Goal: Task Accomplishment & Management: Complete application form

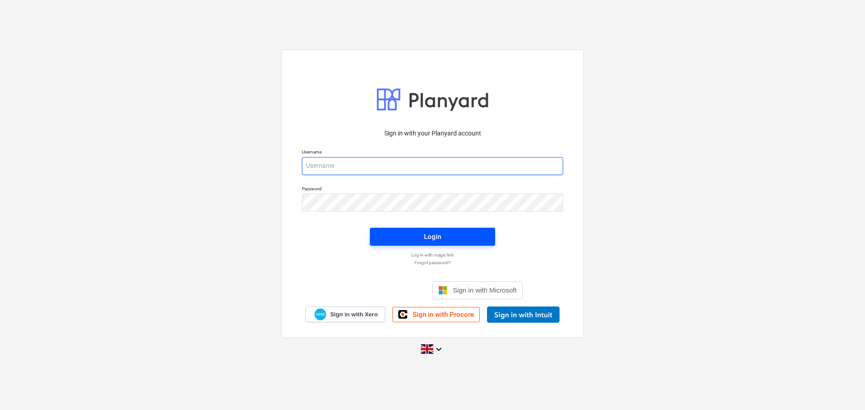
type input "sam@rosetta-group.co.uk"
click at [453, 237] on span "Login" at bounding box center [433, 237] width 104 height 12
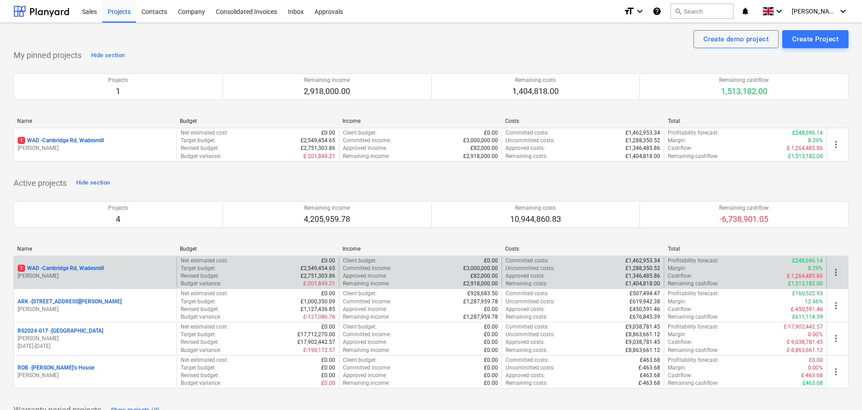
click at [89, 268] on p "1 WAD - Cambridge Rd, Wadesmill" at bounding box center [61, 269] width 87 height 8
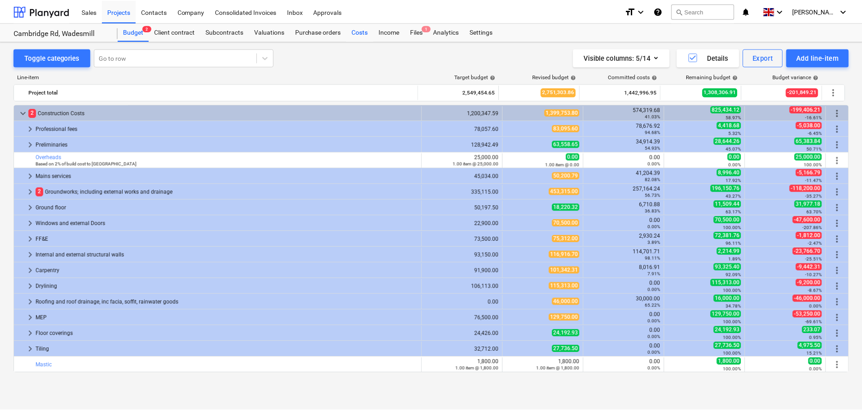
scroll to position [45, 0]
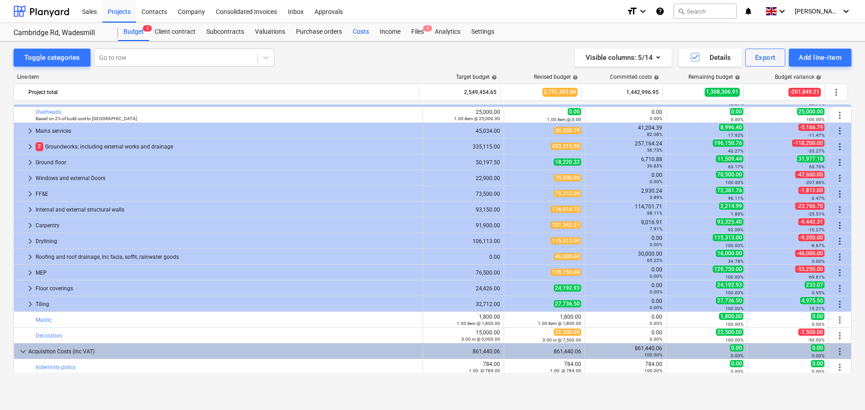
click at [365, 32] on div "Costs" at bounding box center [360, 32] width 27 height 18
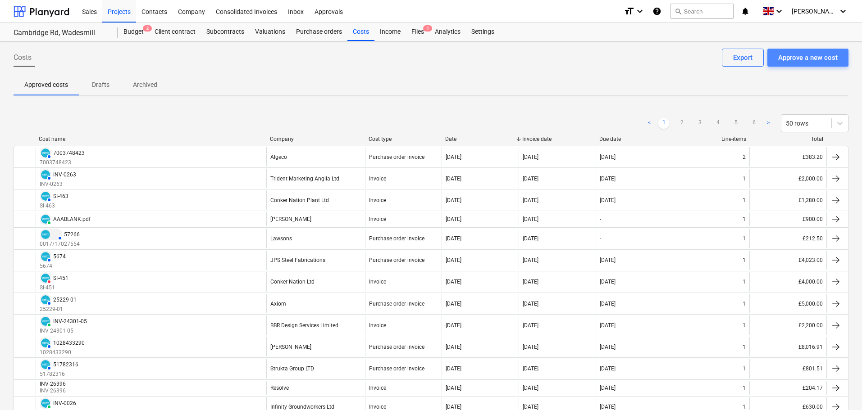
click at [807, 61] on div "Approve a new cost" at bounding box center [807, 58] width 59 height 12
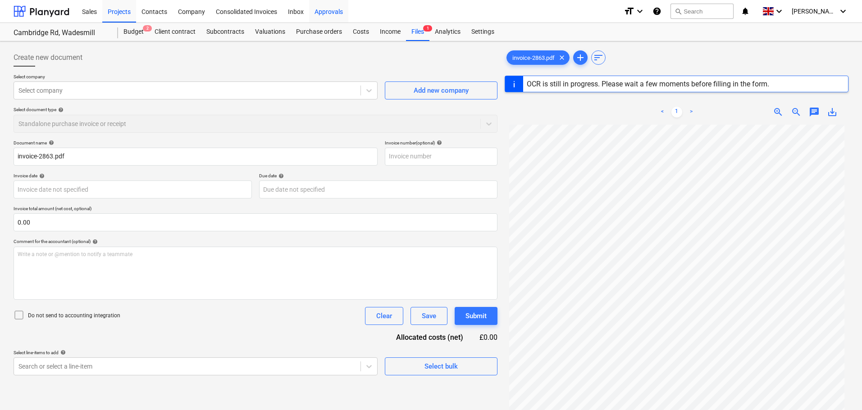
type input "2863"
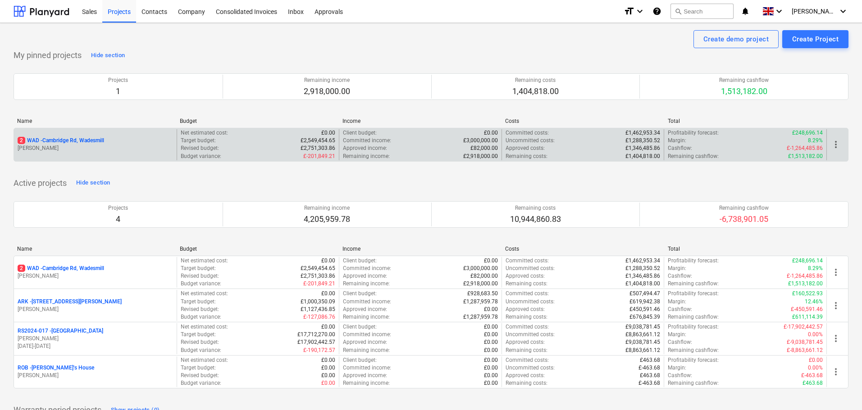
click at [86, 140] on p "2 WAD - Cambridge Rd, Wadesmill" at bounding box center [61, 141] width 87 height 8
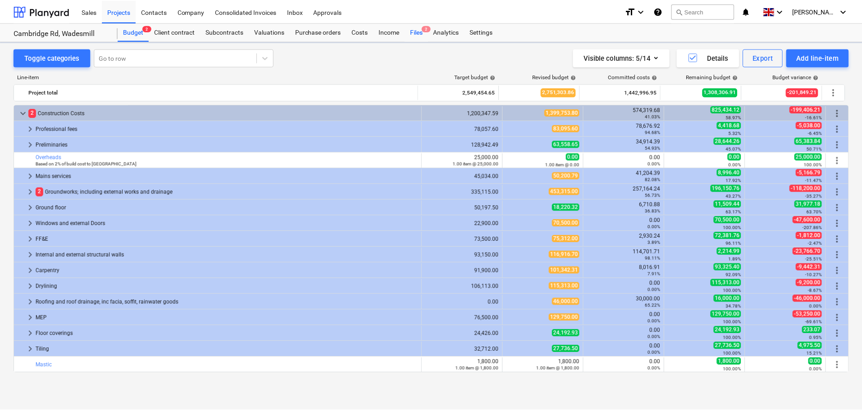
scroll to position [45, 0]
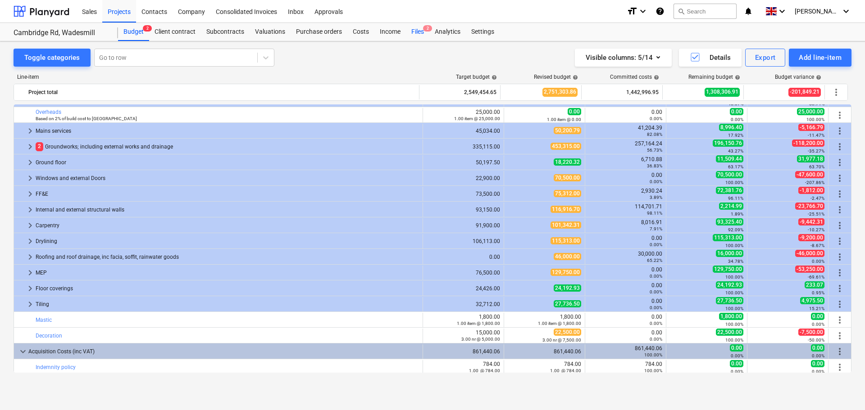
click at [417, 34] on div "Files 2" at bounding box center [417, 32] width 23 height 18
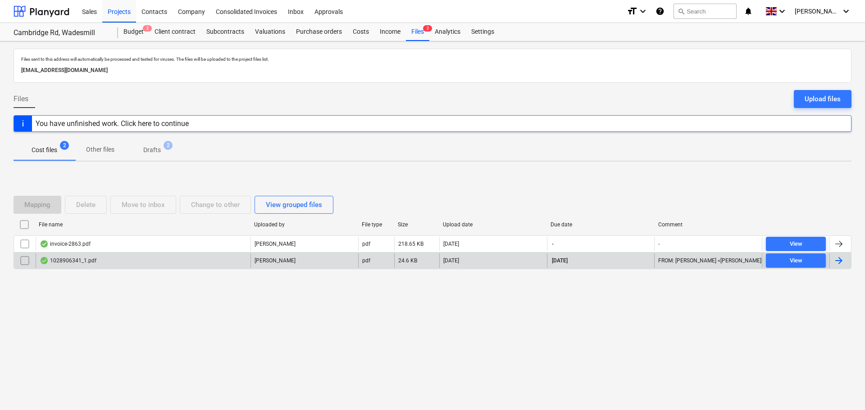
click at [86, 261] on div "1028906341_1.pdf" at bounding box center [68, 260] width 57 height 7
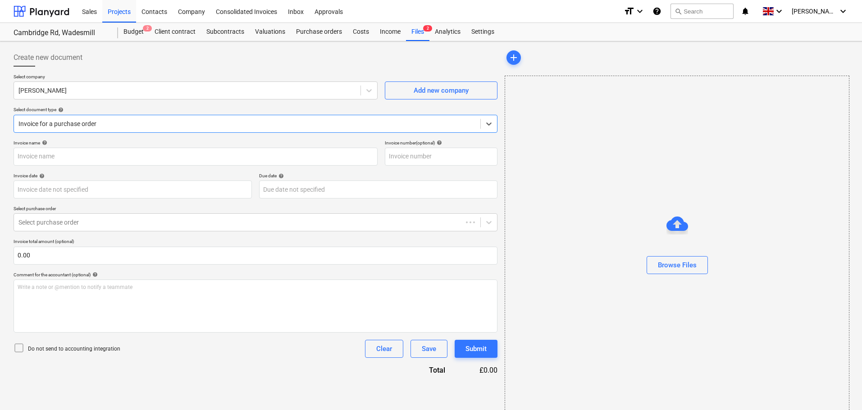
type input "1028906341"
type input "[DATE]"
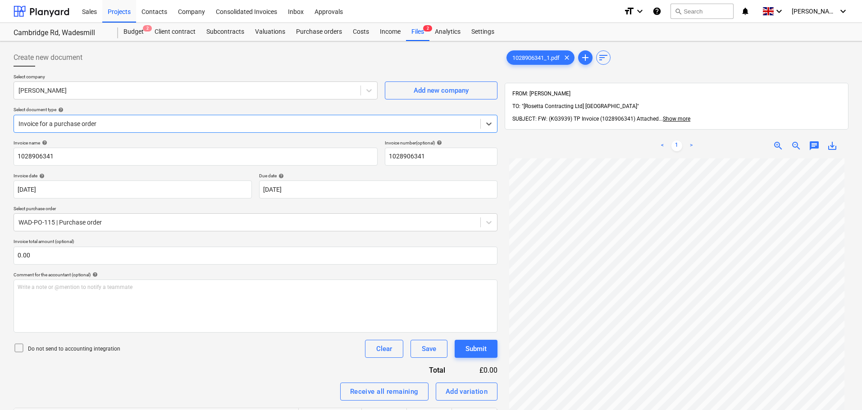
scroll to position [45, 0]
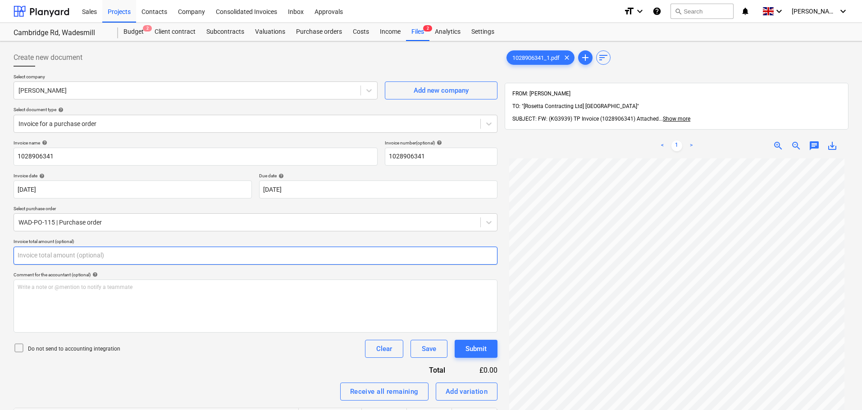
click at [63, 255] on input "text" at bounding box center [256, 256] width 484 height 18
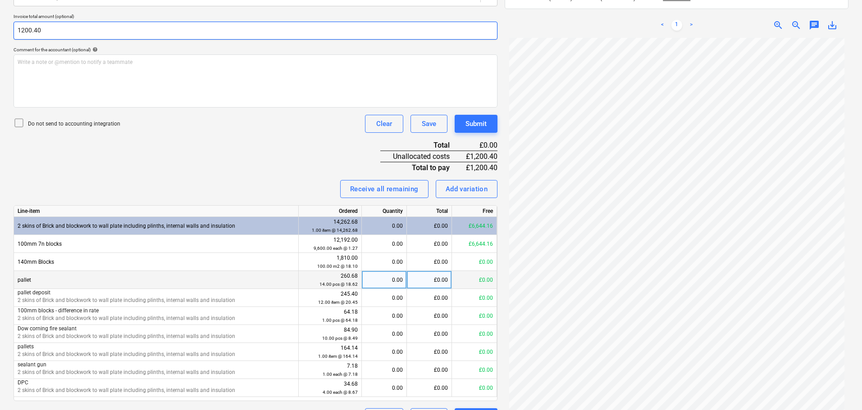
scroll to position [249, 0]
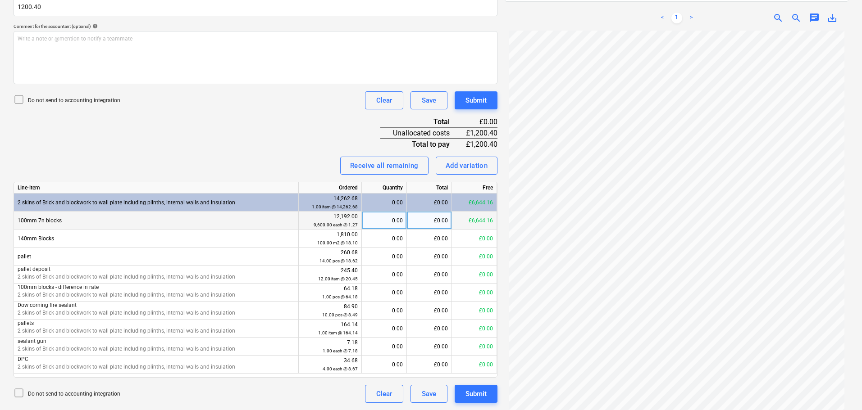
type input "1,200.40"
click at [431, 221] on div "£0.00" at bounding box center [429, 221] width 45 height 18
type input "1036.80"
click at [461, 163] on div "Add variation" at bounding box center [467, 166] width 42 height 12
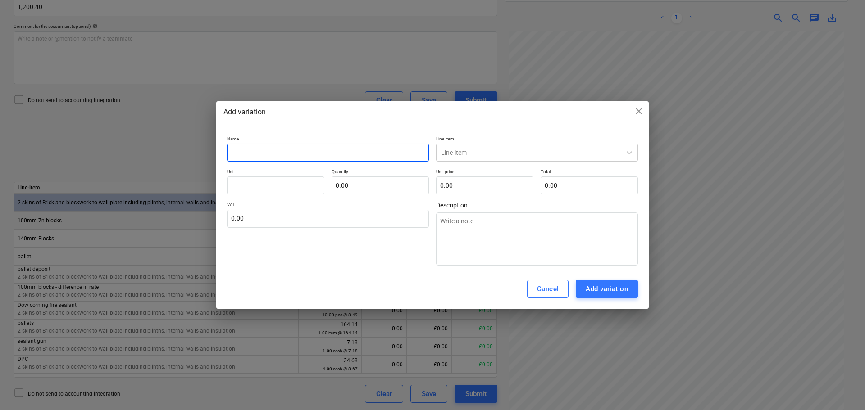
click at [345, 150] on input "text" at bounding box center [328, 153] width 202 height 18
type input "p"
type textarea "x"
type input "pa"
type textarea "x"
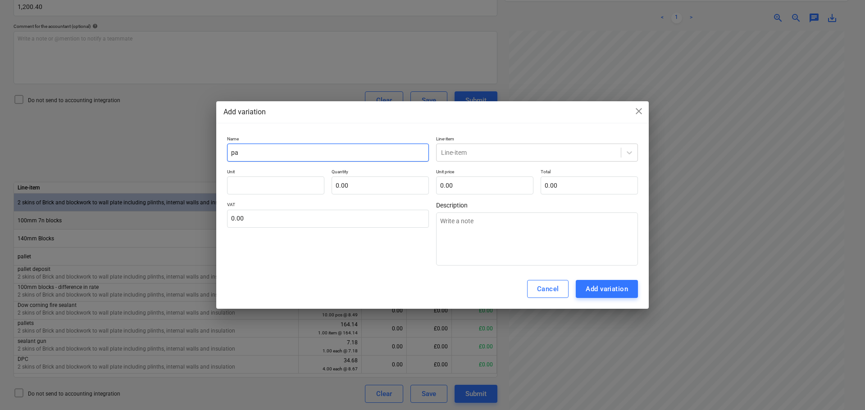
type input "pal"
type textarea "x"
type input "pall"
type textarea "x"
type input "palle"
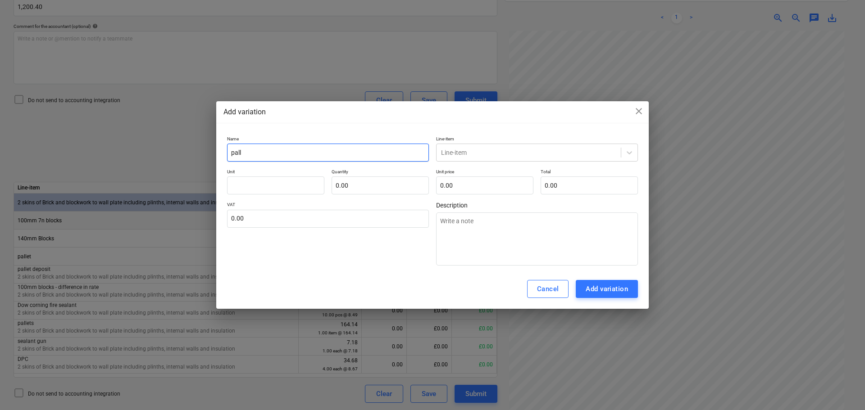
type textarea "x"
type input "pallet"
type textarea "x"
type input "pallet"
type textarea "x"
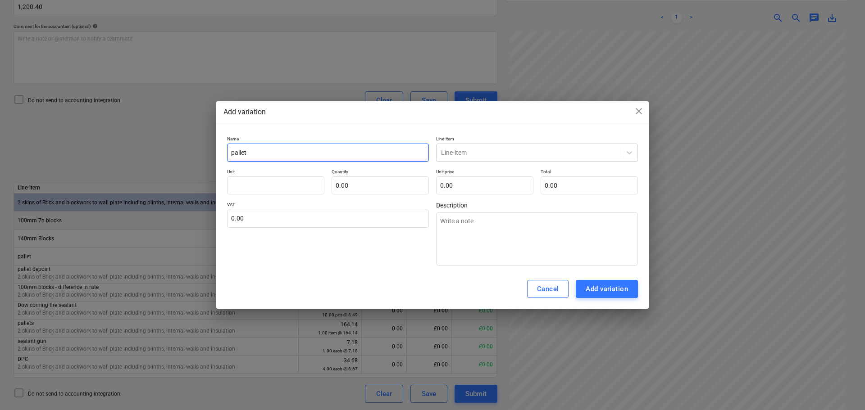
type input "pallet d"
type textarea "x"
type input "pallet de"
type textarea "x"
type input "pallet dep"
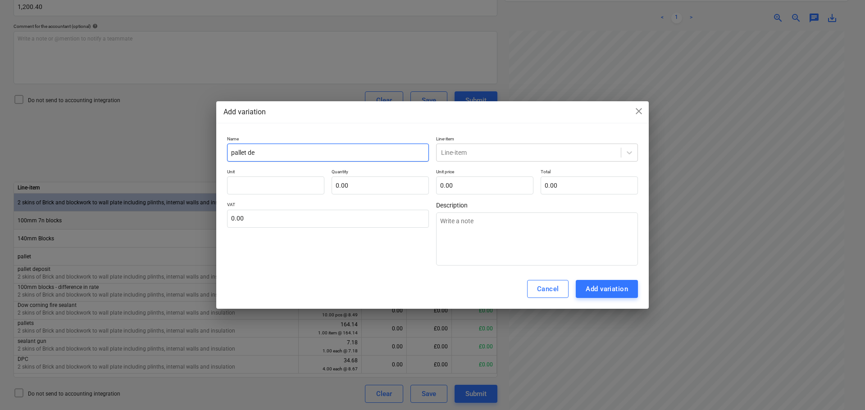
type textarea "x"
type input "pallet depo"
type textarea "x"
type input "pallet depos"
type textarea "x"
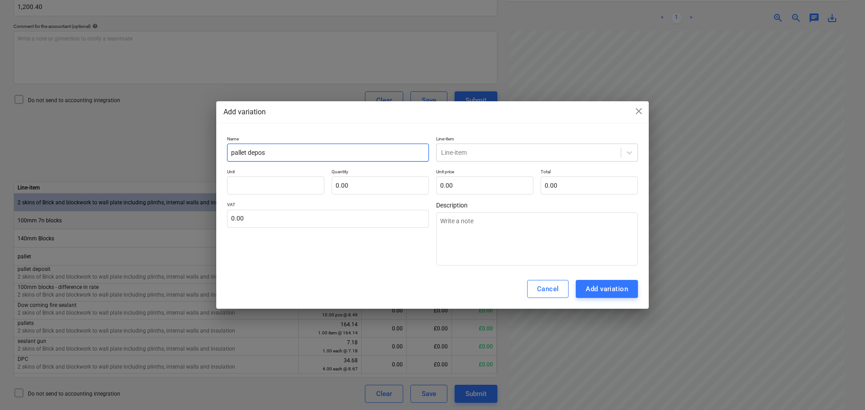
type input "pallet deposi"
type textarea "x"
type input "pallet deposit"
type textarea "x"
type input "pallet deposit"
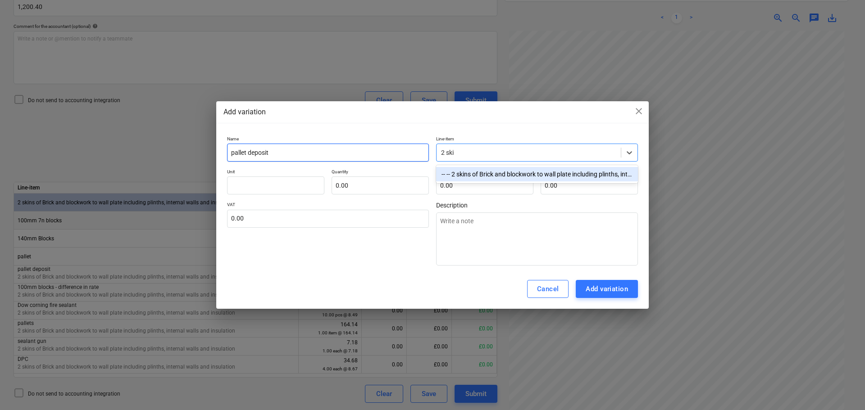
type input "2 skin"
type textarea "x"
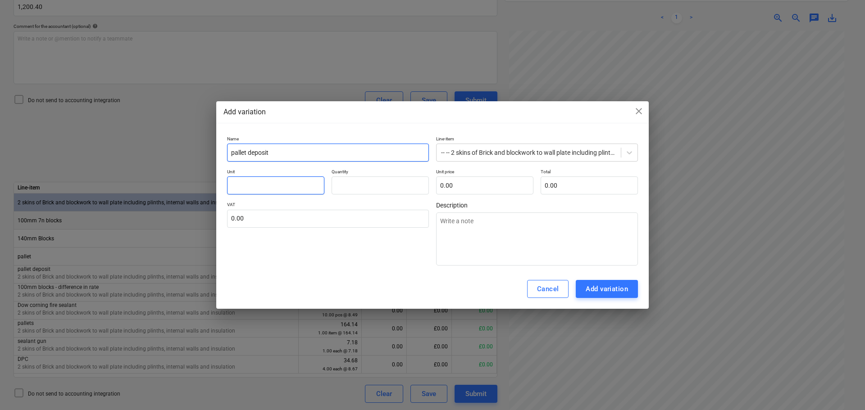
type input "0.00"
type input "p"
type textarea "x"
type input "pc"
type textarea "x"
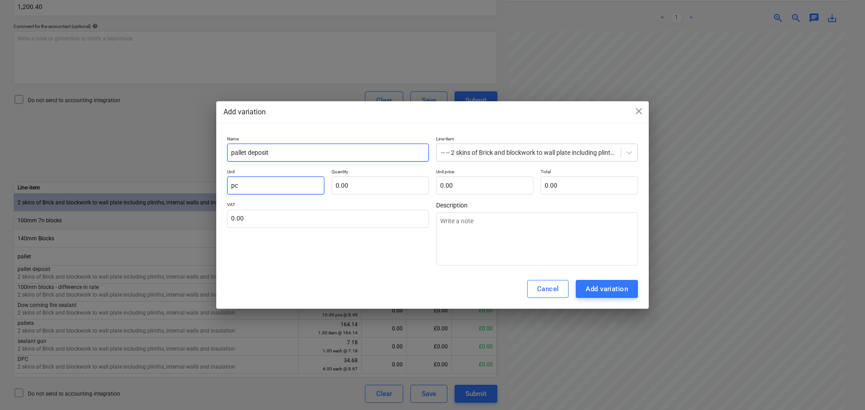
type input "pcs"
type textarea "x"
type input "pcs"
type input "8"
type textarea "x"
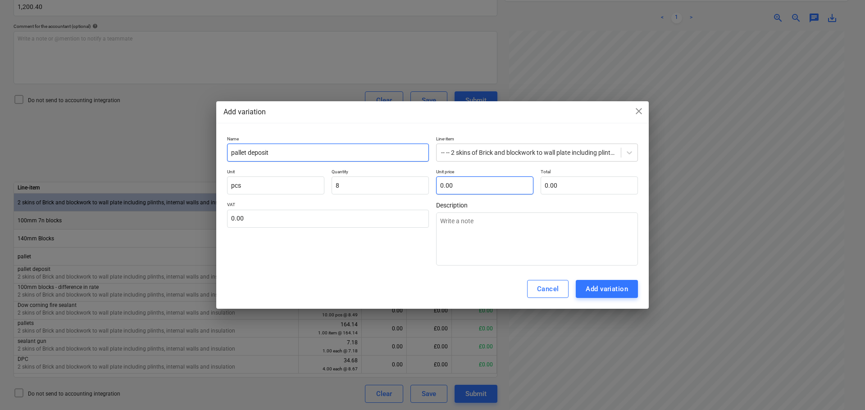
type input "8.00"
type input "2"
type textarea "x"
type input "16.00"
type input "20"
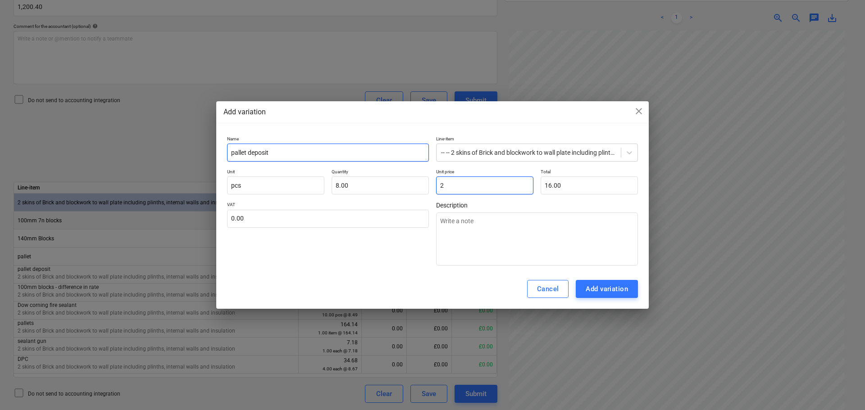
type textarea "x"
type input "160.00"
type input "20."
type textarea "x"
type input "20.4"
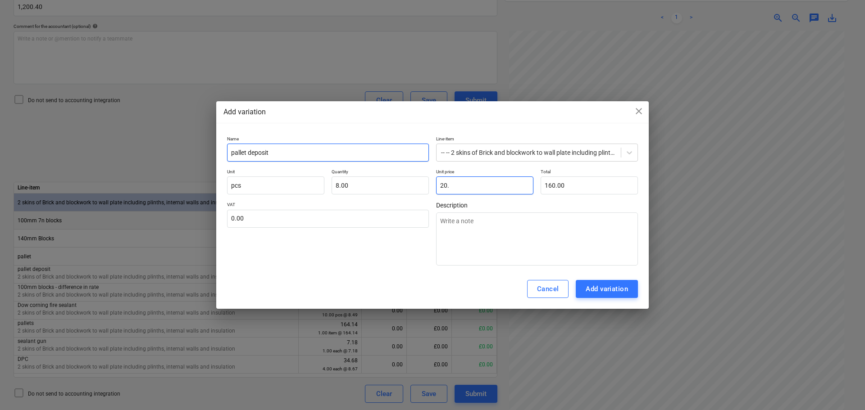
type textarea "x"
type input "163.20"
type input "20.45"
type textarea "x"
type input "163.60"
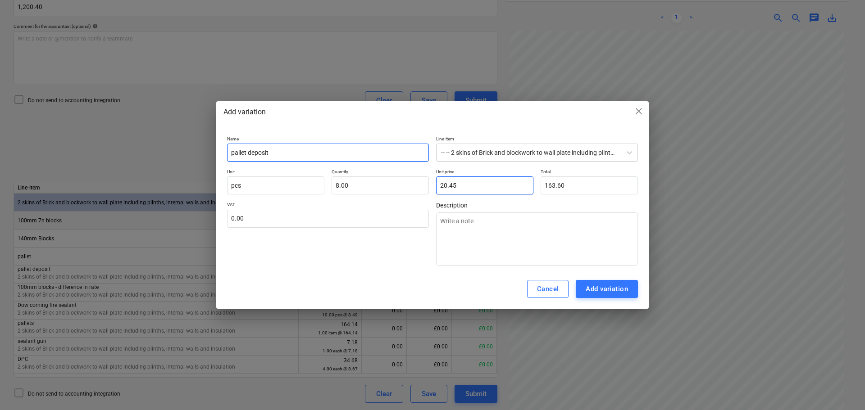
type input "20.45"
type input "163.60"
click at [608, 289] on div "Add variation" at bounding box center [607, 289] width 42 height 12
type textarea "x"
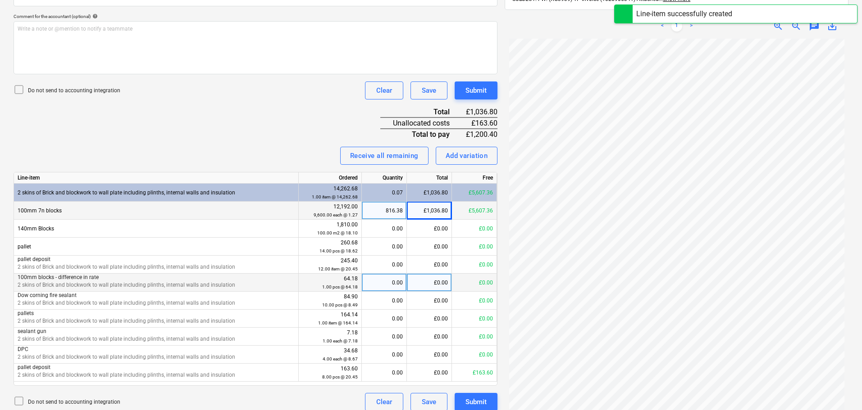
scroll to position [267, 0]
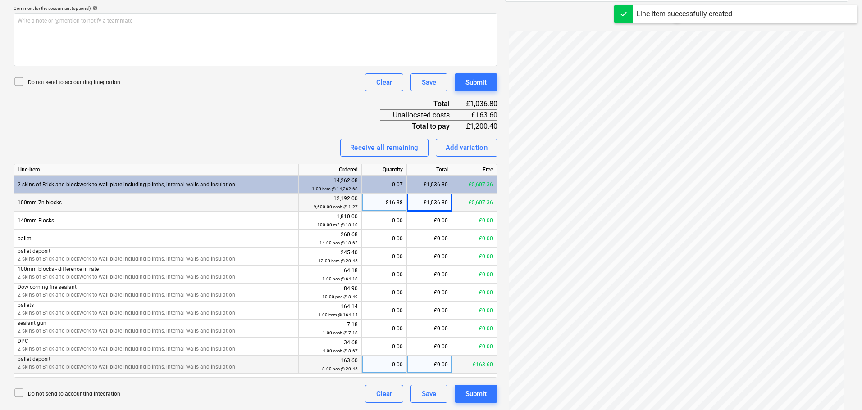
click at [428, 364] on div "£0.00" at bounding box center [429, 365] width 45 height 18
click at [390, 368] on div "0.00" at bounding box center [383, 365] width 37 height 18
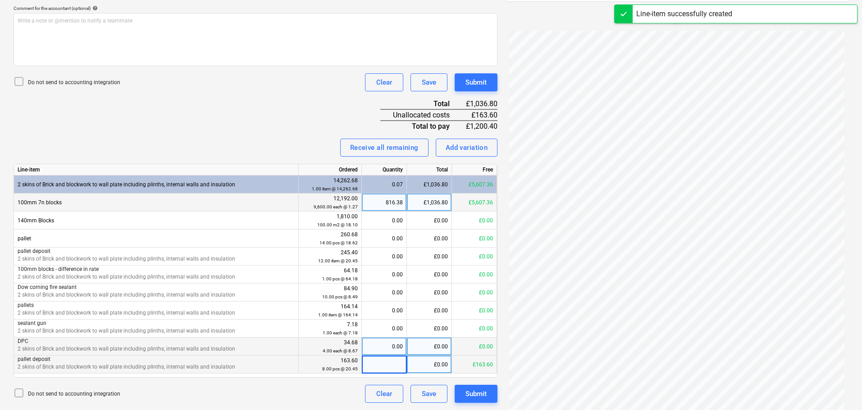
type input "8"
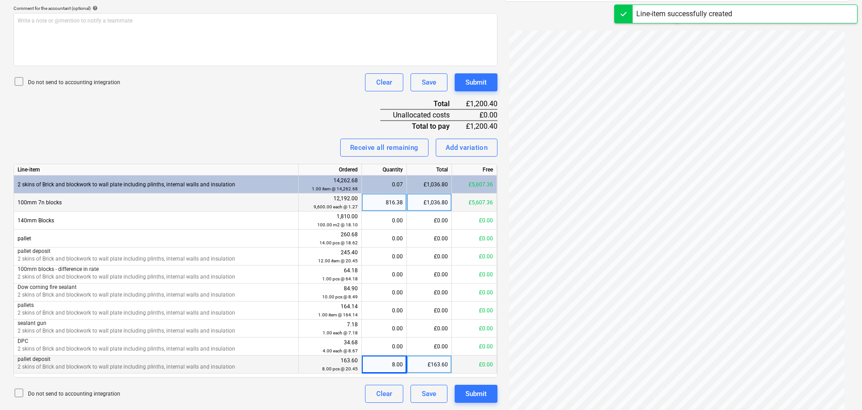
click at [276, 105] on div "Invoice name help 1028906341 Invoice number (optional) help 1028906341 Invoice …" at bounding box center [256, 138] width 484 height 530
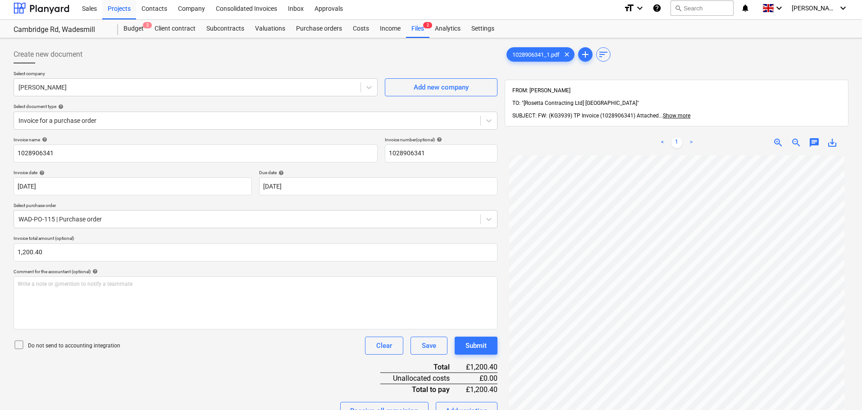
scroll to position [0, 0]
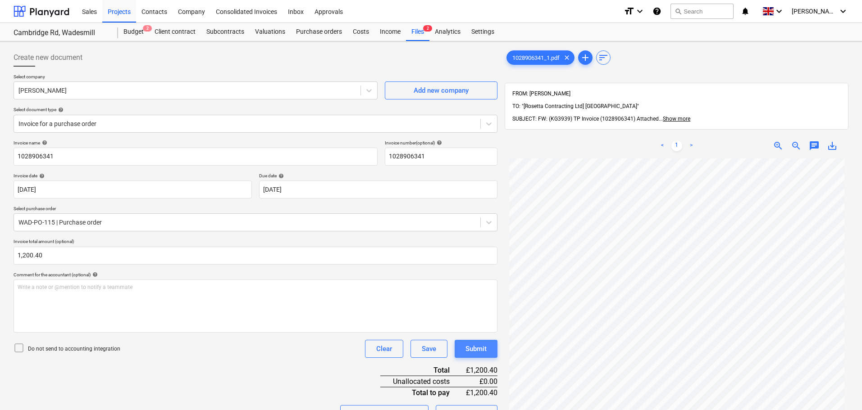
click at [478, 347] on div "Submit" at bounding box center [475, 349] width 21 height 12
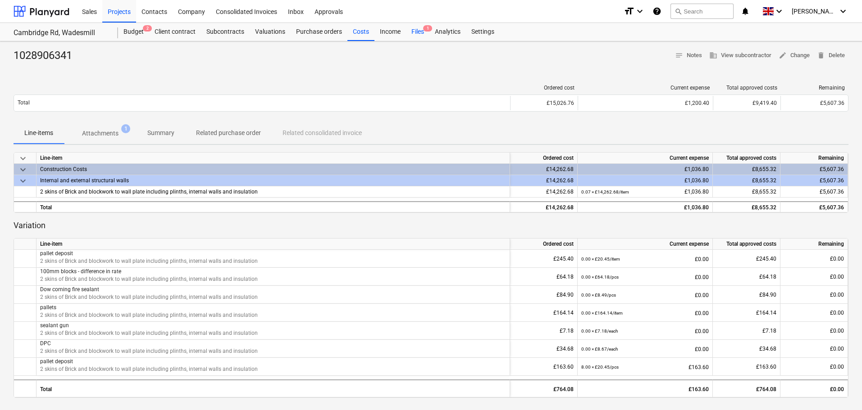
click at [424, 30] on span "1" at bounding box center [427, 28] width 9 height 6
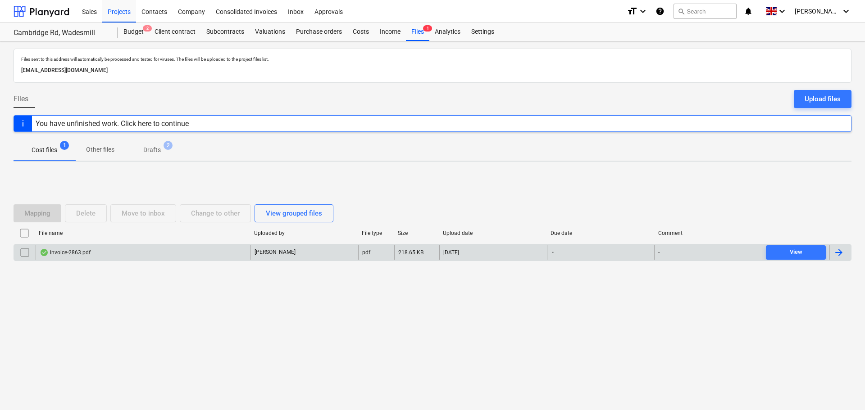
click at [78, 252] on div "invoice-2863.pdf" at bounding box center [65, 252] width 51 height 7
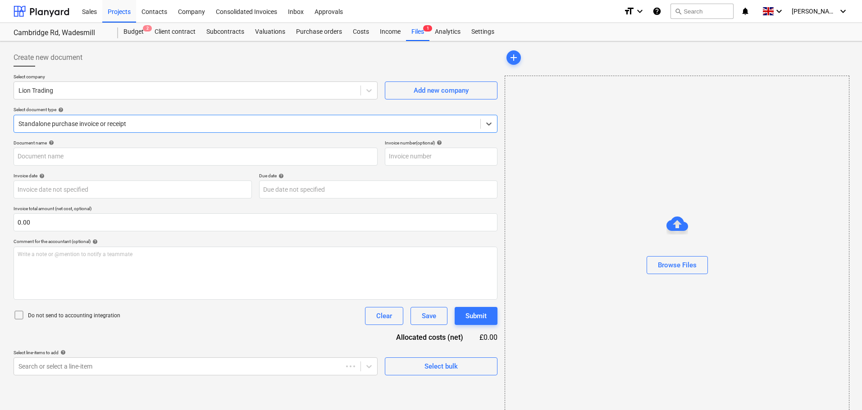
type input "2863"
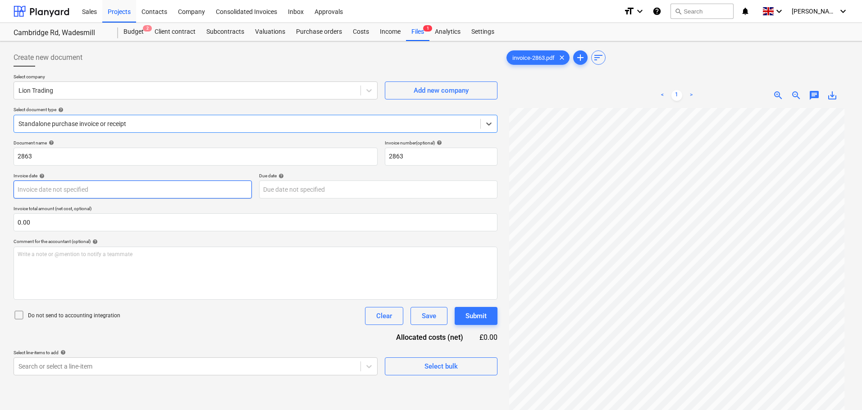
click at [77, 195] on body "Sales Projects Contacts Company Consolidated Invoices Inbox Approvals format_si…" at bounding box center [431, 205] width 862 height 410
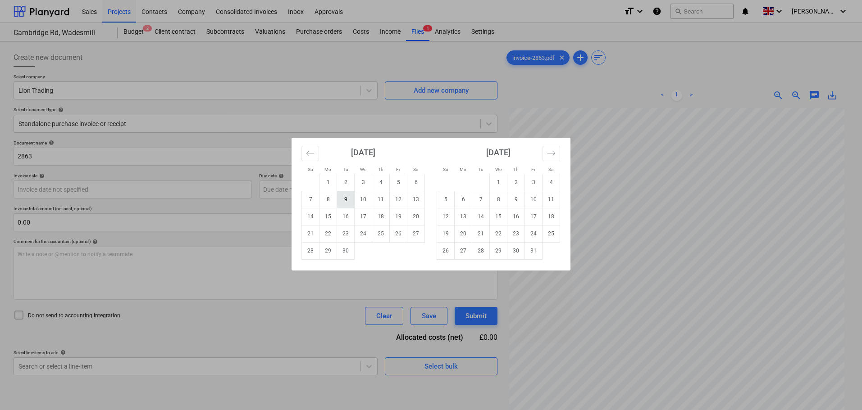
click at [345, 201] on td "9" at bounding box center [346, 199] width 18 height 17
type input "[DATE]"
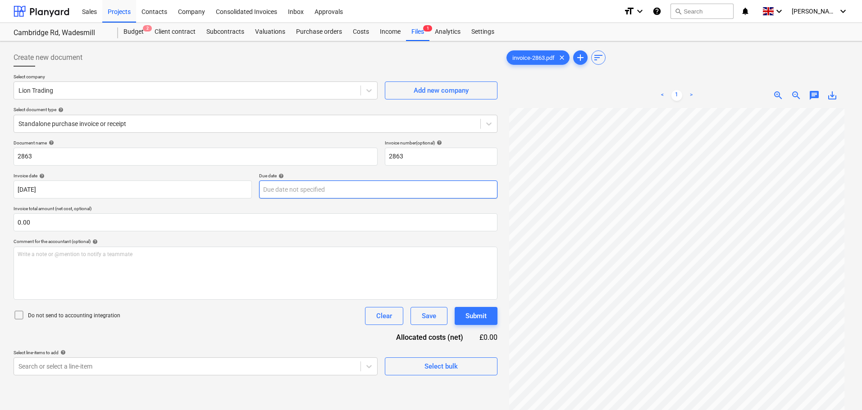
click at [270, 185] on body "Sales Projects Contacts Company Consolidated Invoices Inbox Approvals format_si…" at bounding box center [431, 205] width 862 height 410
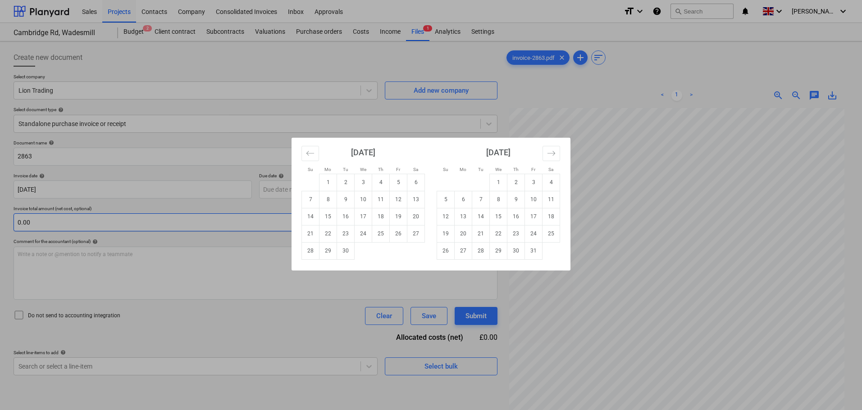
drag, startPoint x: 202, startPoint y: 213, endPoint x: 184, endPoint y: 220, distance: 19.2
click at [201, 213] on div "Su Mo Tu We Th Fr Sa Su Mo Tu We Th Fr Sa [DATE] 1 2 3 4 5 6 7 8 9 10 11 12 13 …" at bounding box center [431, 205] width 862 height 410
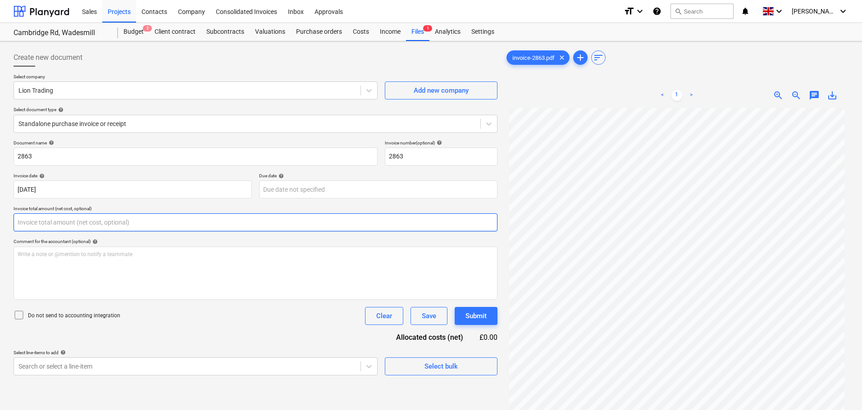
click at [171, 223] on input "text" at bounding box center [256, 223] width 484 height 18
type input "0.00"
click at [46, 222] on input "text" at bounding box center [256, 223] width 484 height 18
type input "0.00"
click at [79, 220] on input "text" at bounding box center [256, 223] width 484 height 18
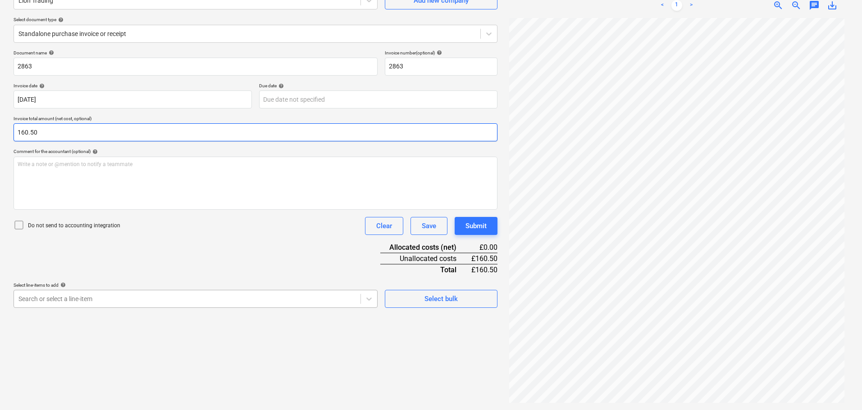
type input "160.50"
click at [98, 296] on body "Sales Projects Contacts Company Consolidated Invoices Inbox Approvals format_si…" at bounding box center [431, 115] width 862 height 410
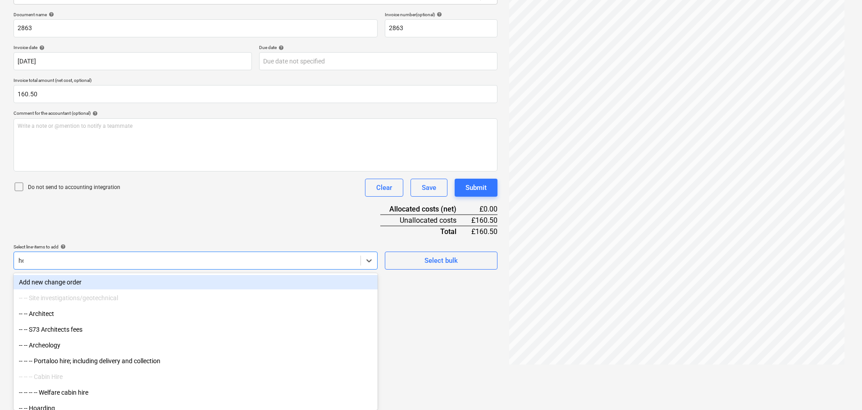
scroll to position [90, 0]
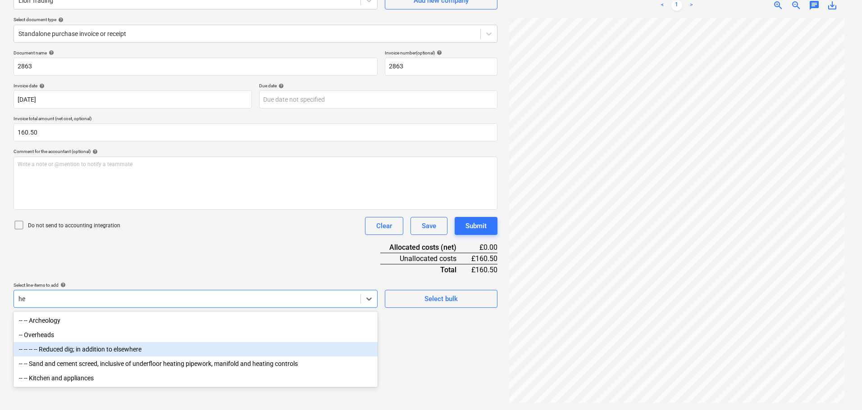
type input "h"
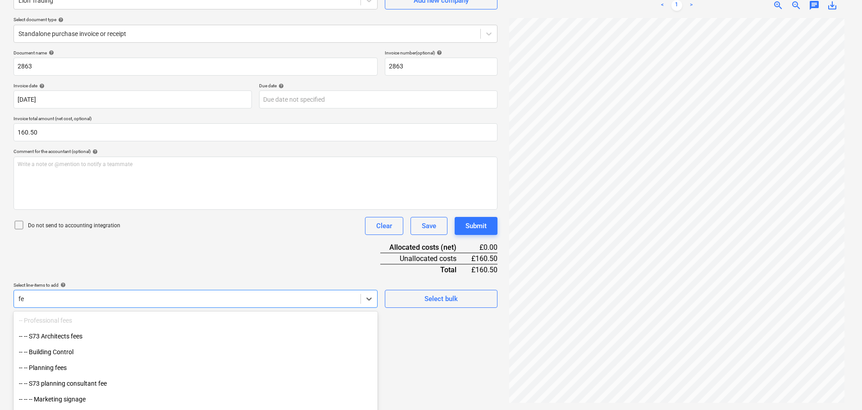
scroll to position [128, 0]
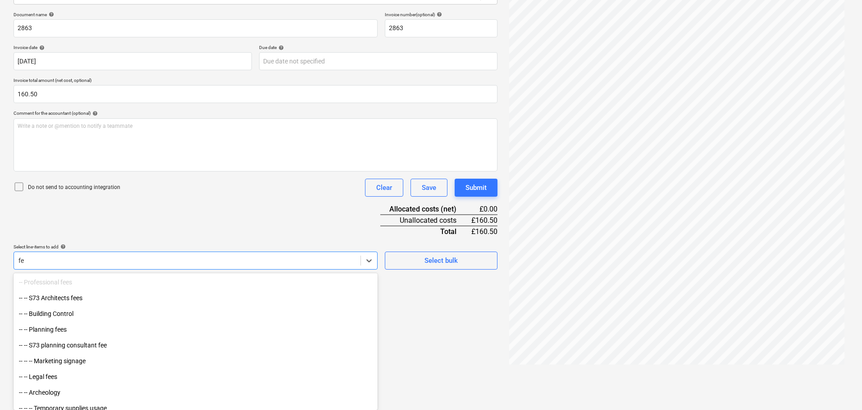
type input "f"
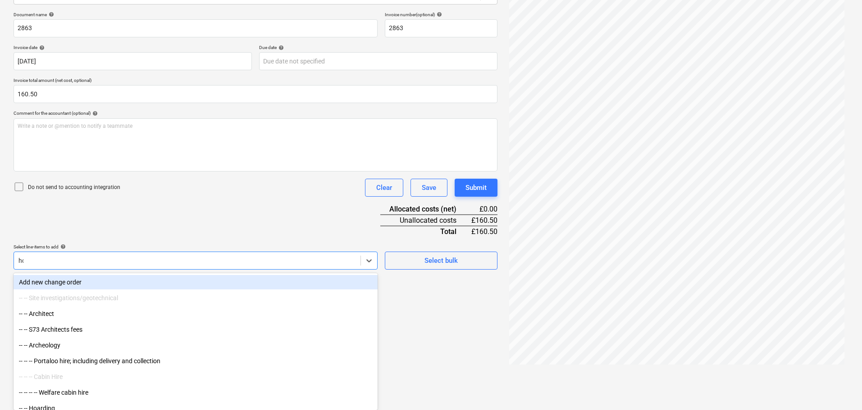
scroll to position [90, 0]
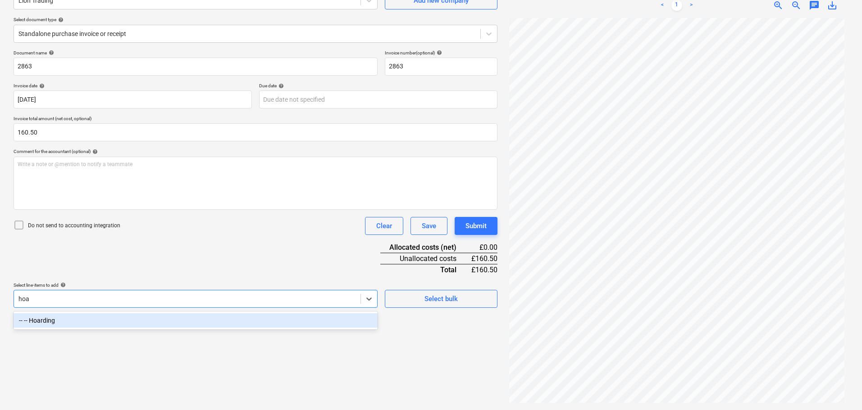
type input "[PERSON_NAME]"
click at [117, 319] on div "-- -- Hoarding" at bounding box center [196, 321] width 364 height 14
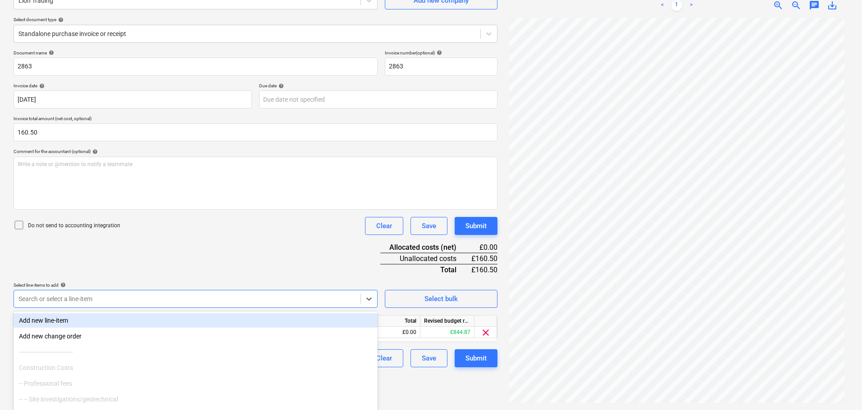
click at [238, 246] on div "Document name help 2863 Invoice number (optional) help 2863 Invoice date help […" at bounding box center [256, 209] width 484 height 318
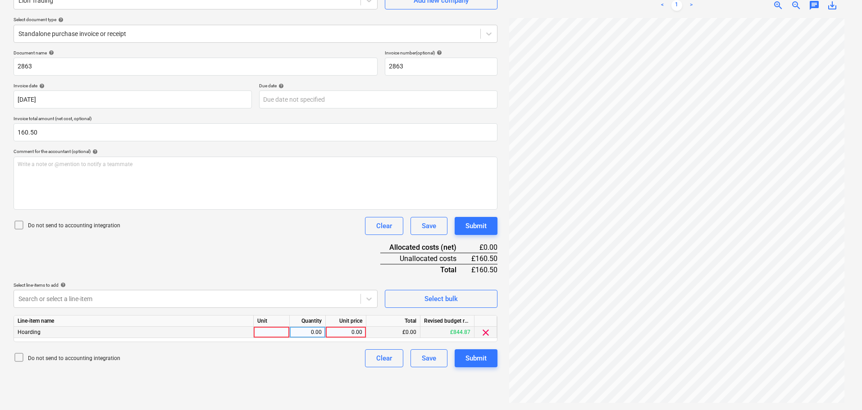
click at [347, 333] on div "0.00" at bounding box center [345, 332] width 33 height 11
type input "160.50"
click at [328, 256] on div "Document name help 2863 Invoice number (optional) help 2863 Invoice date help […" at bounding box center [256, 209] width 484 height 318
click at [482, 229] on div "Submit" at bounding box center [475, 226] width 21 height 12
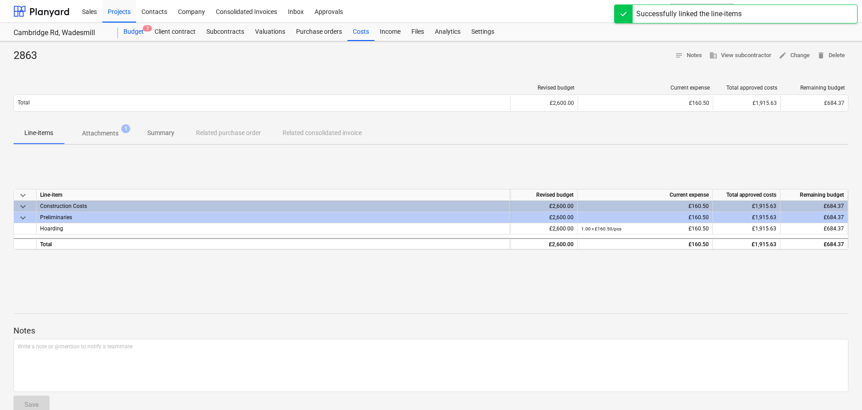
click at [131, 32] on div "Budget 2" at bounding box center [133, 32] width 31 height 18
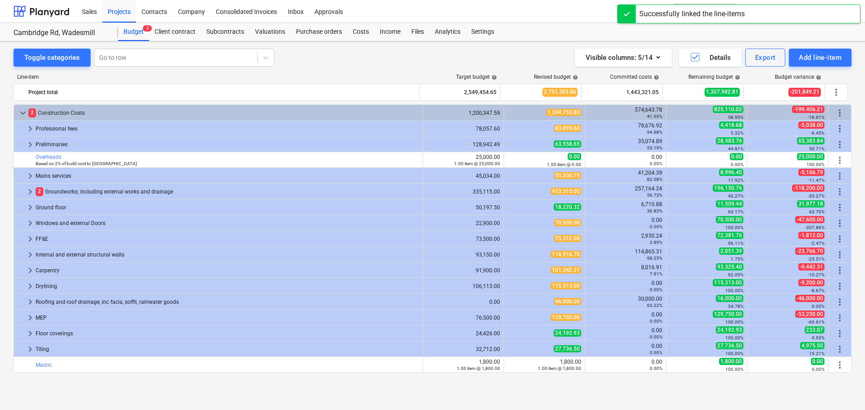
scroll to position [45, 0]
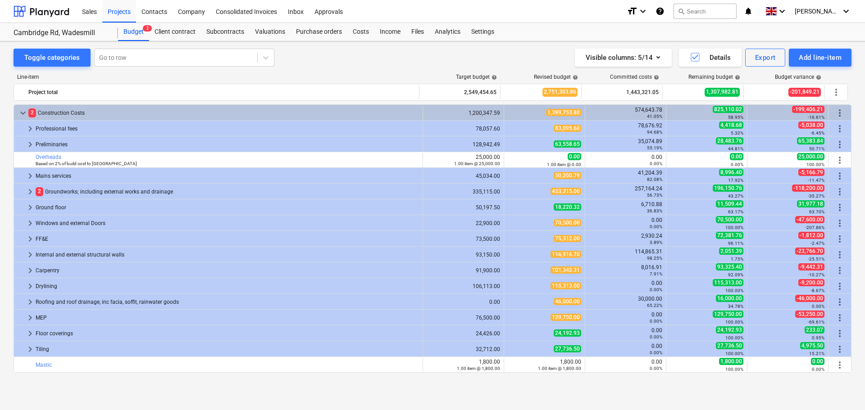
scroll to position [45, 0]
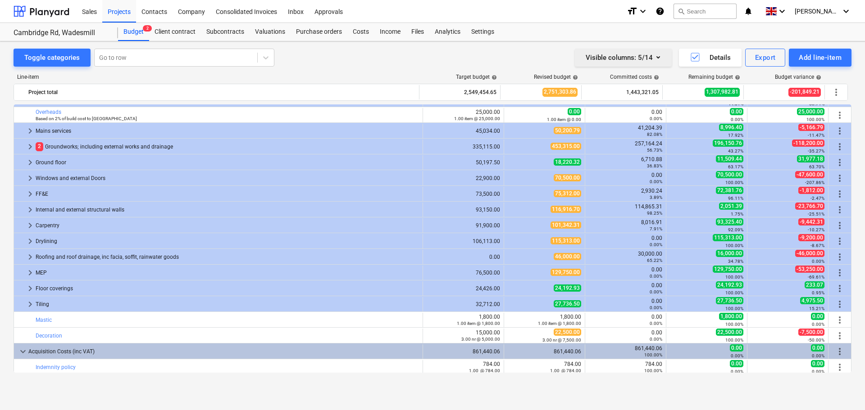
click at [656, 57] on icon "button" at bounding box center [658, 57] width 11 height 11
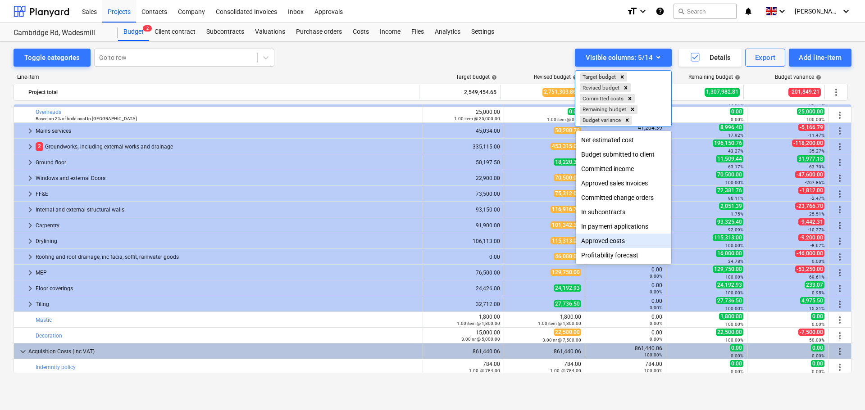
click at [616, 241] on div "Approved costs" at bounding box center [624, 241] width 96 height 14
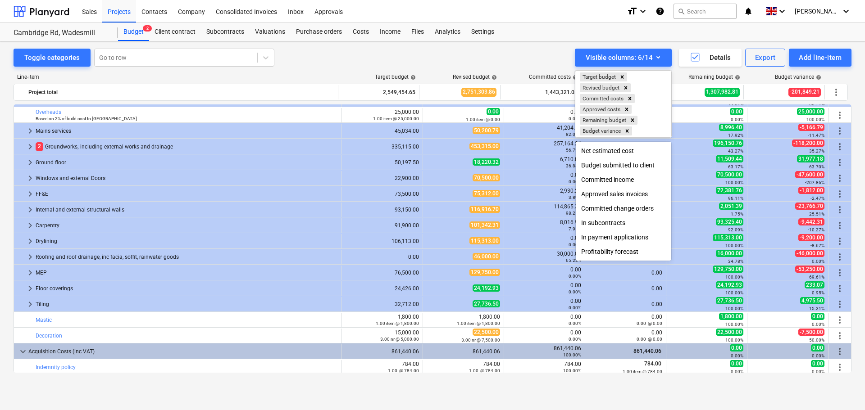
click at [505, 46] on div at bounding box center [432, 205] width 865 height 410
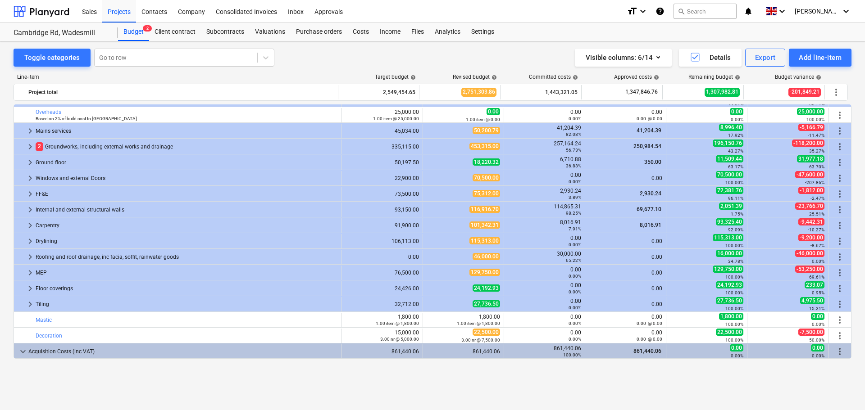
scroll to position [0, 0]
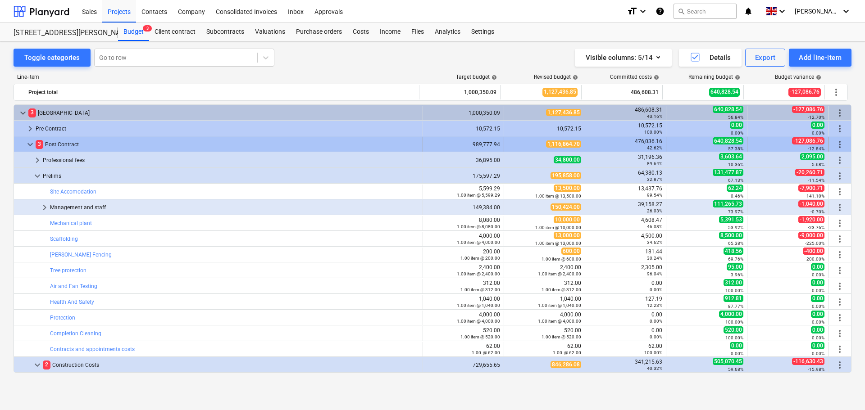
click at [29, 146] on span "keyboard_arrow_down" at bounding box center [30, 144] width 11 height 11
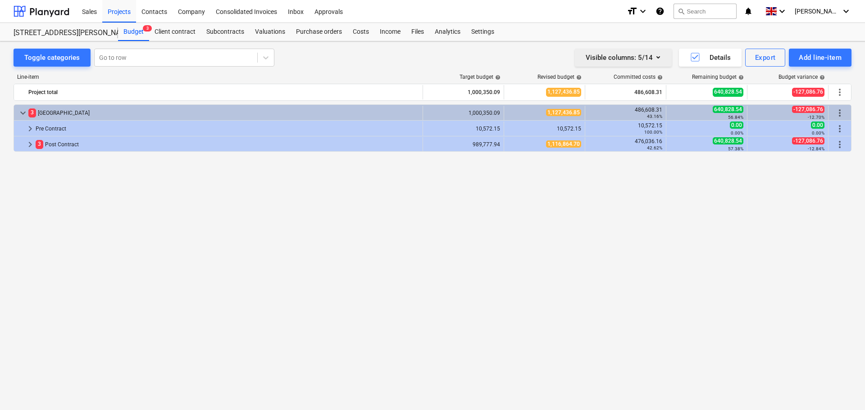
click at [661, 61] on icon "button" at bounding box center [658, 57] width 11 height 11
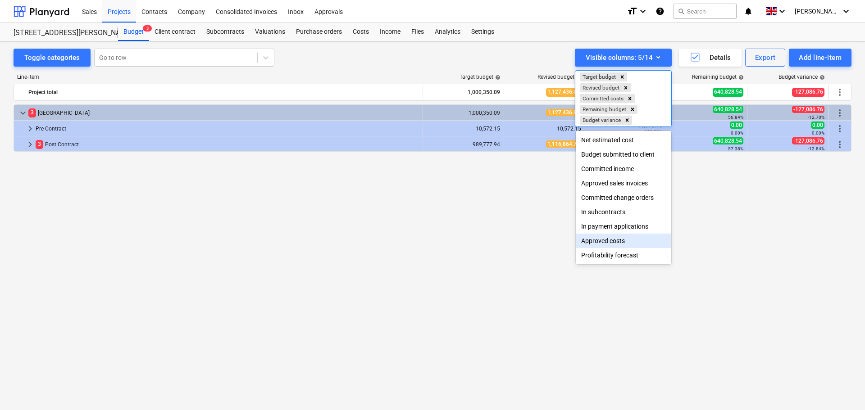
click at [615, 245] on div "Approved costs" at bounding box center [624, 241] width 96 height 14
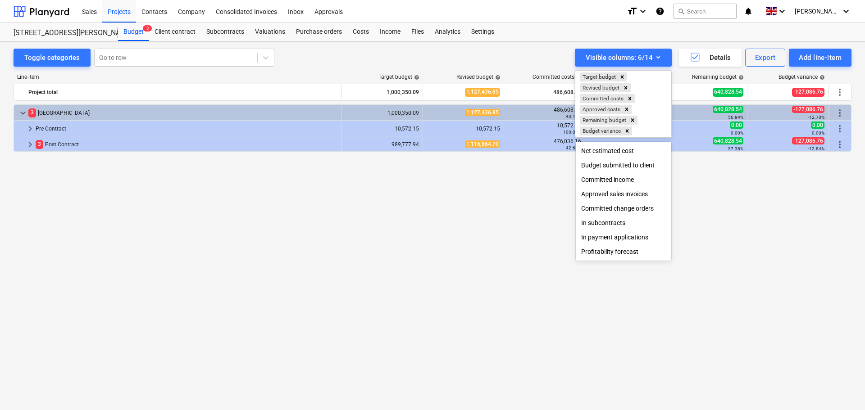
click at [507, 210] on div at bounding box center [432, 205] width 865 height 410
